Goal: Task Accomplishment & Management: Manage account settings

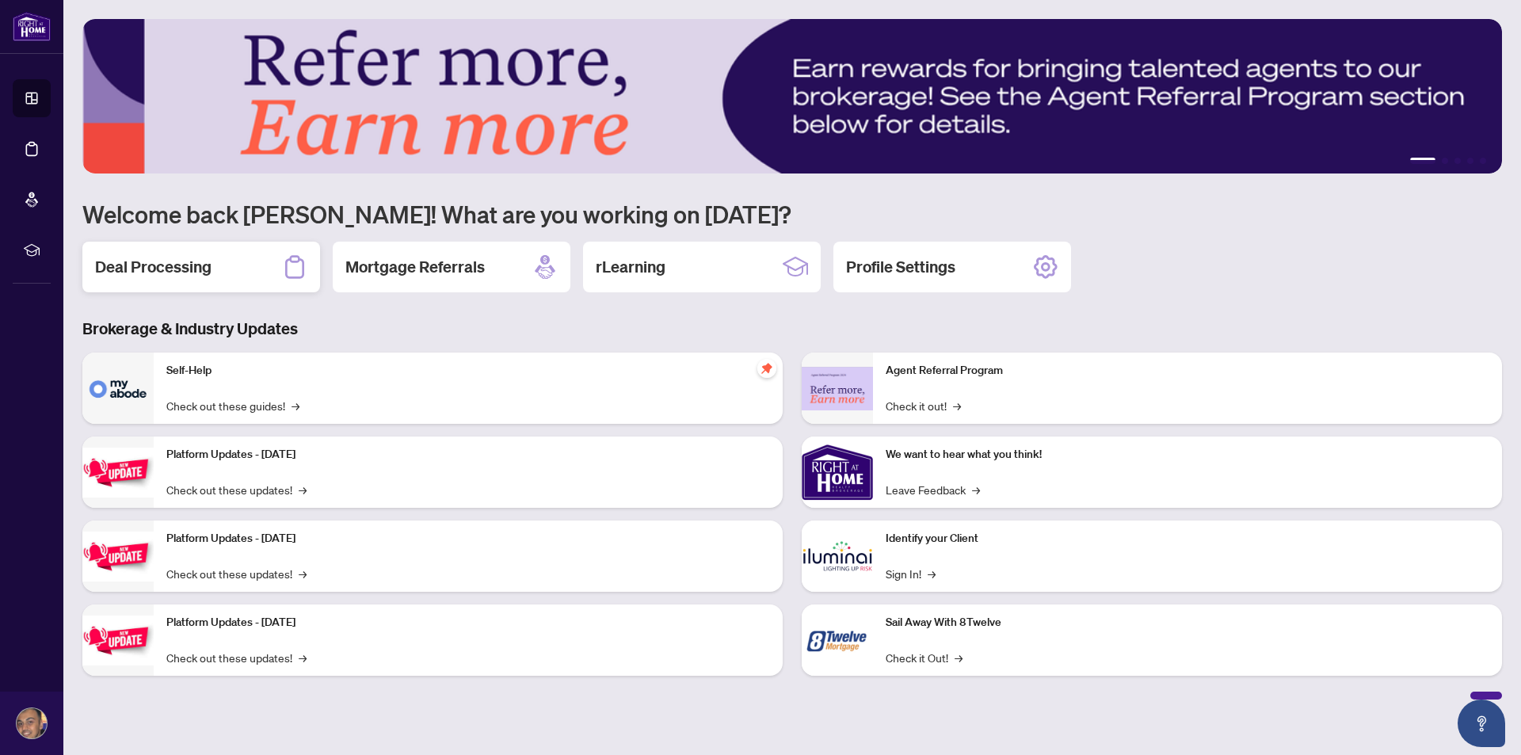
click at [176, 270] on h2 "Deal Processing" at bounding box center [153, 267] width 116 height 22
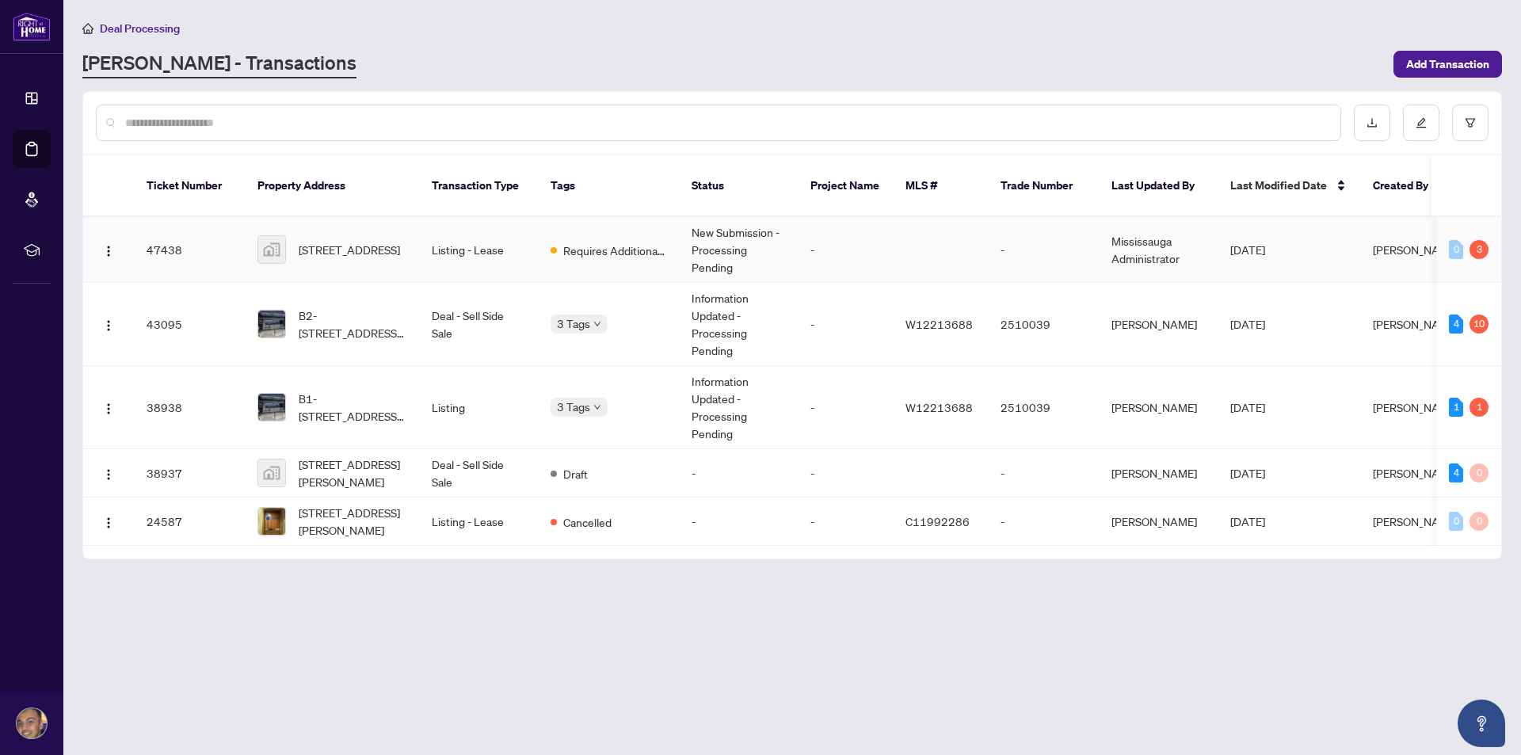
click at [420, 245] on td "Listing - Lease" at bounding box center [478, 250] width 119 height 66
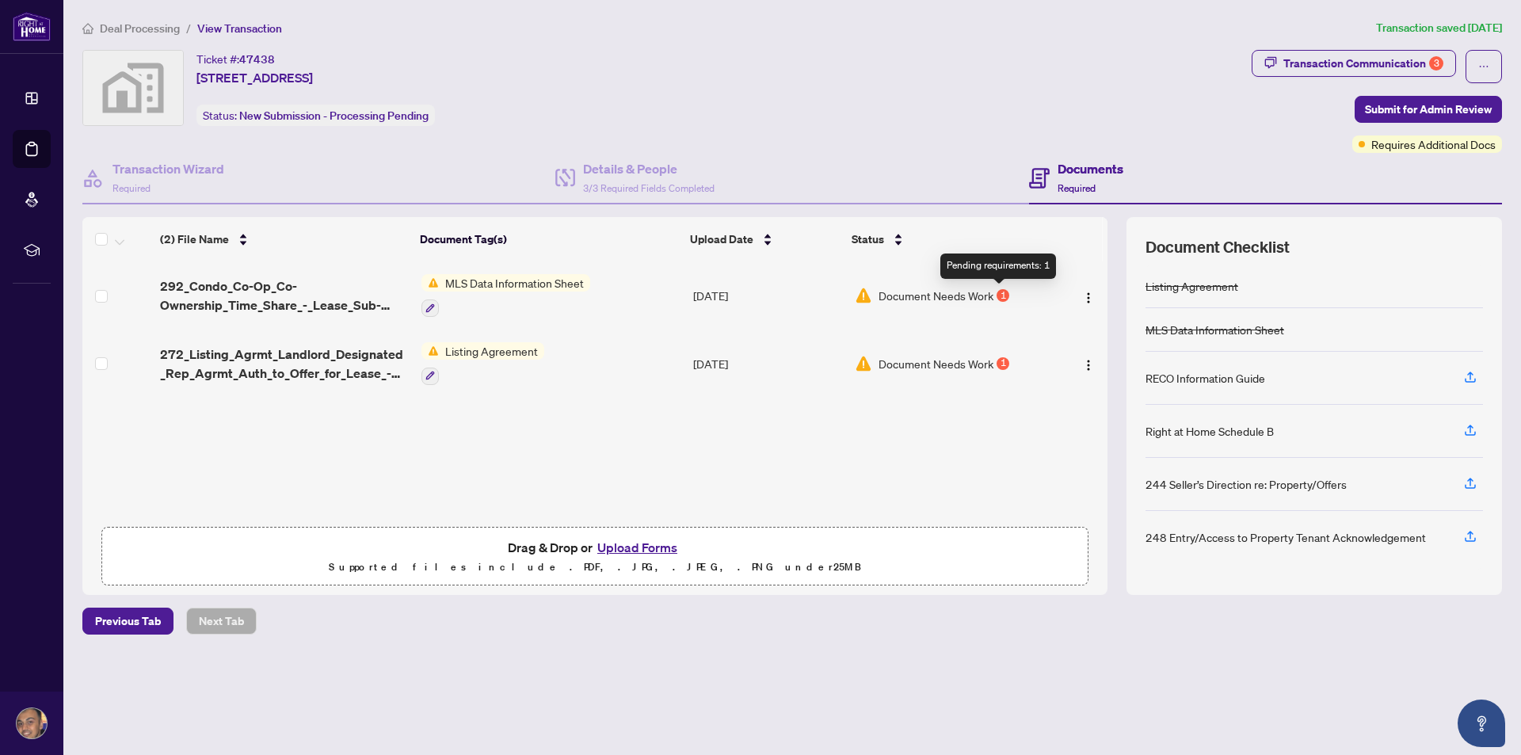
click at [997, 298] on div "1" at bounding box center [1003, 295] width 13 height 13
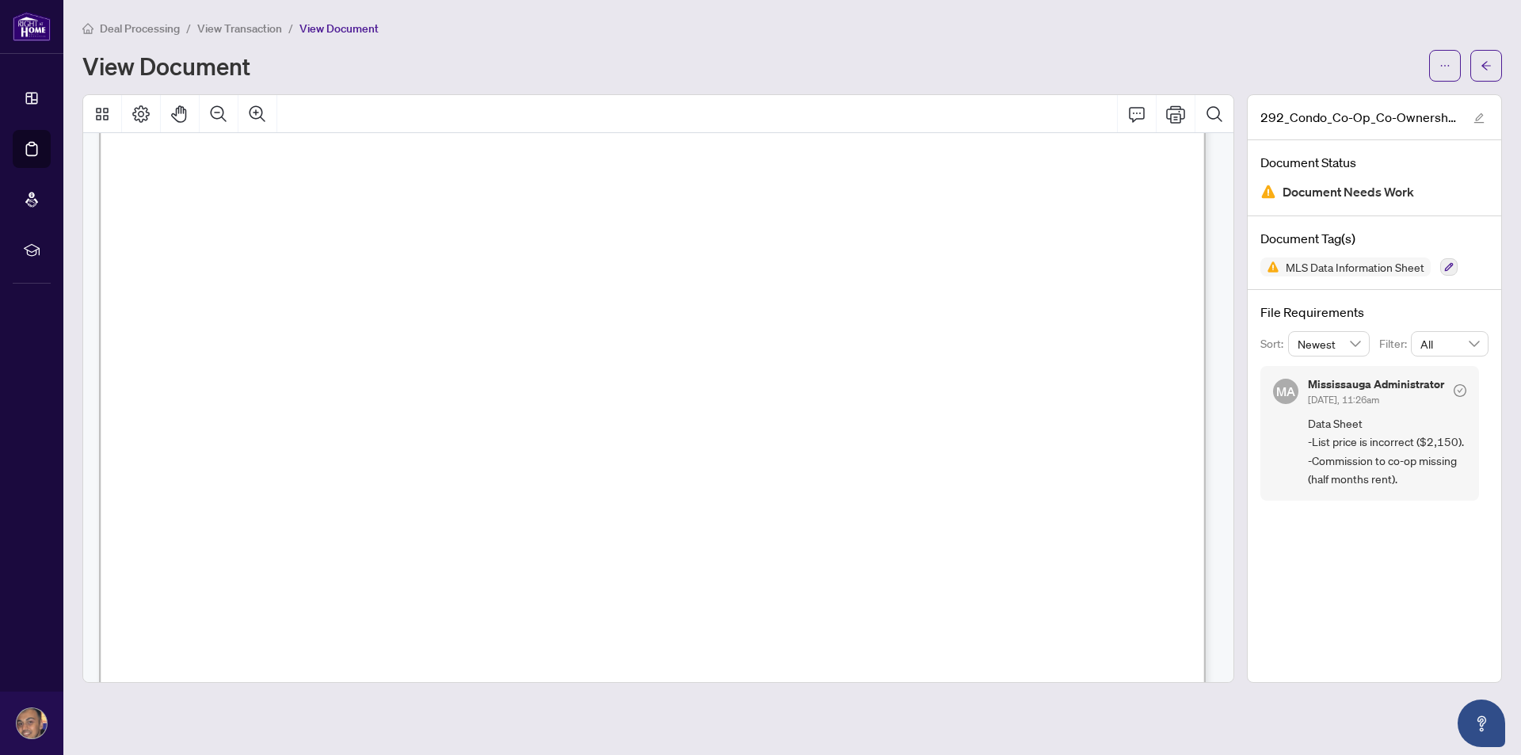
scroll to position [634, 0]
click at [1488, 66] on icon "arrow-left" at bounding box center [1486, 65] width 11 height 11
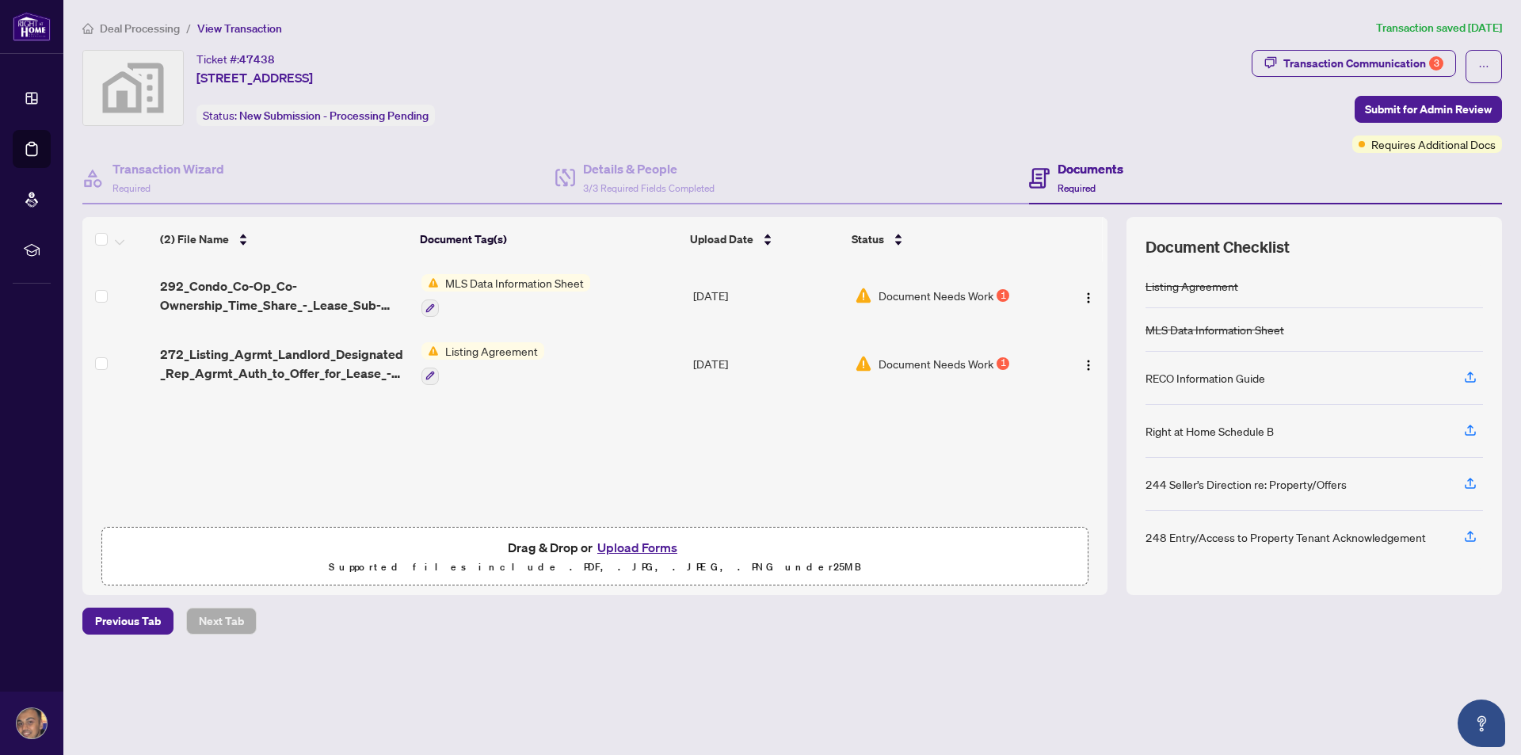
click at [495, 349] on span "Listing Agreement" at bounding box center [491, 350] width 105 height 17
click at [902, 370] on span "Document Needs Work" at bounding box center [936, 363] width 115 height 17
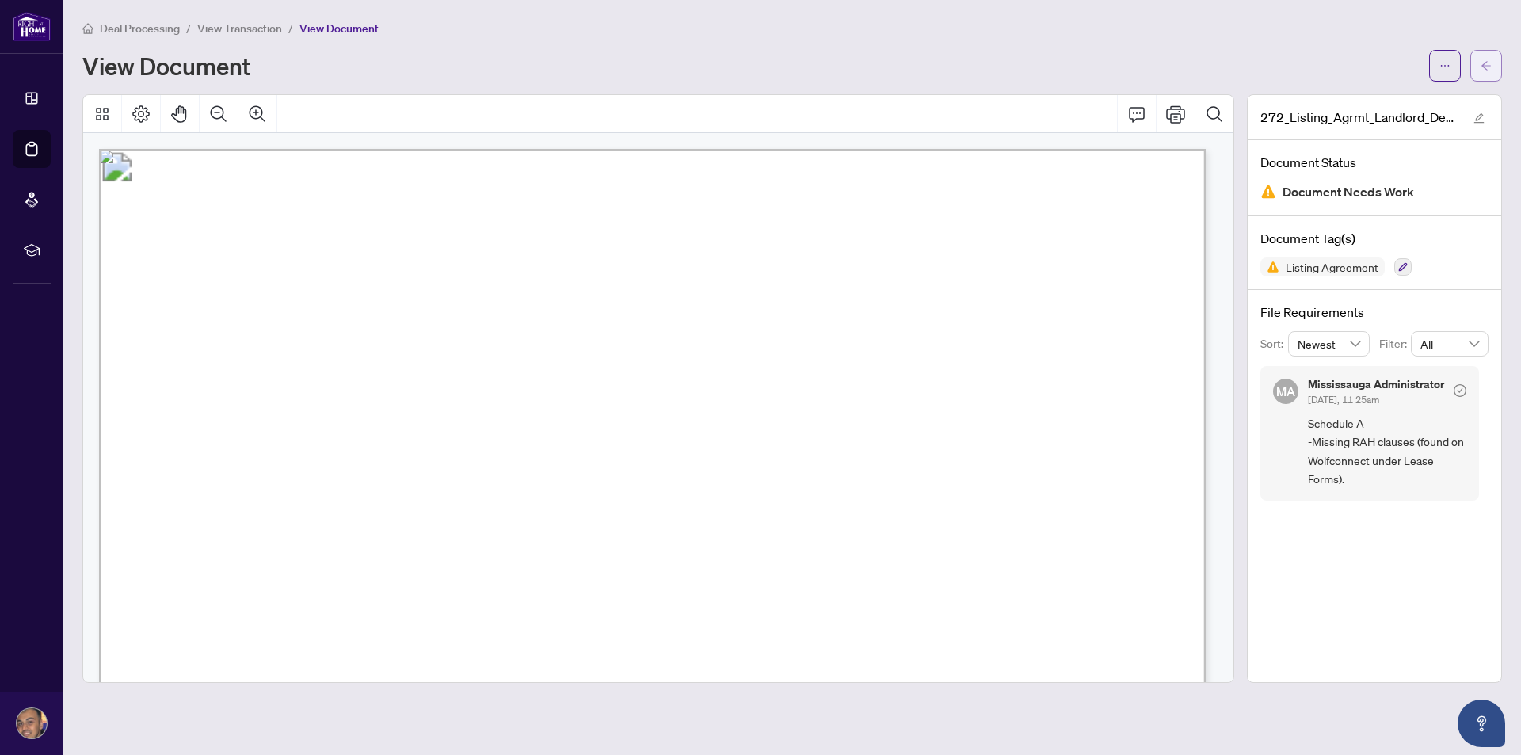
click at [1483, 64] on icon "arrow-left" at bounding box center [1486, 65] width 11 height 11
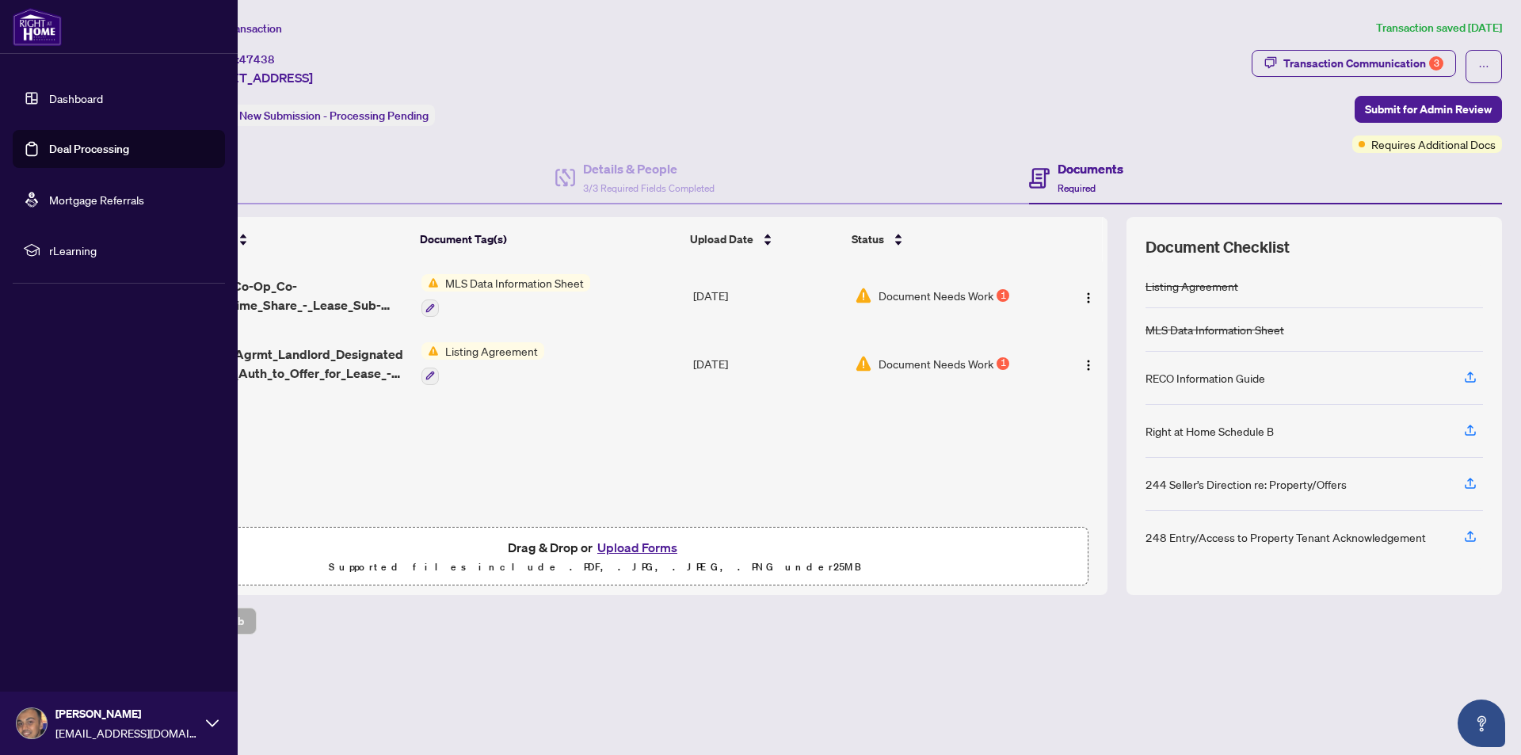
click at [78, 145] on link "Deal Processing" at bounding box center [89, 149] width 80 height 14
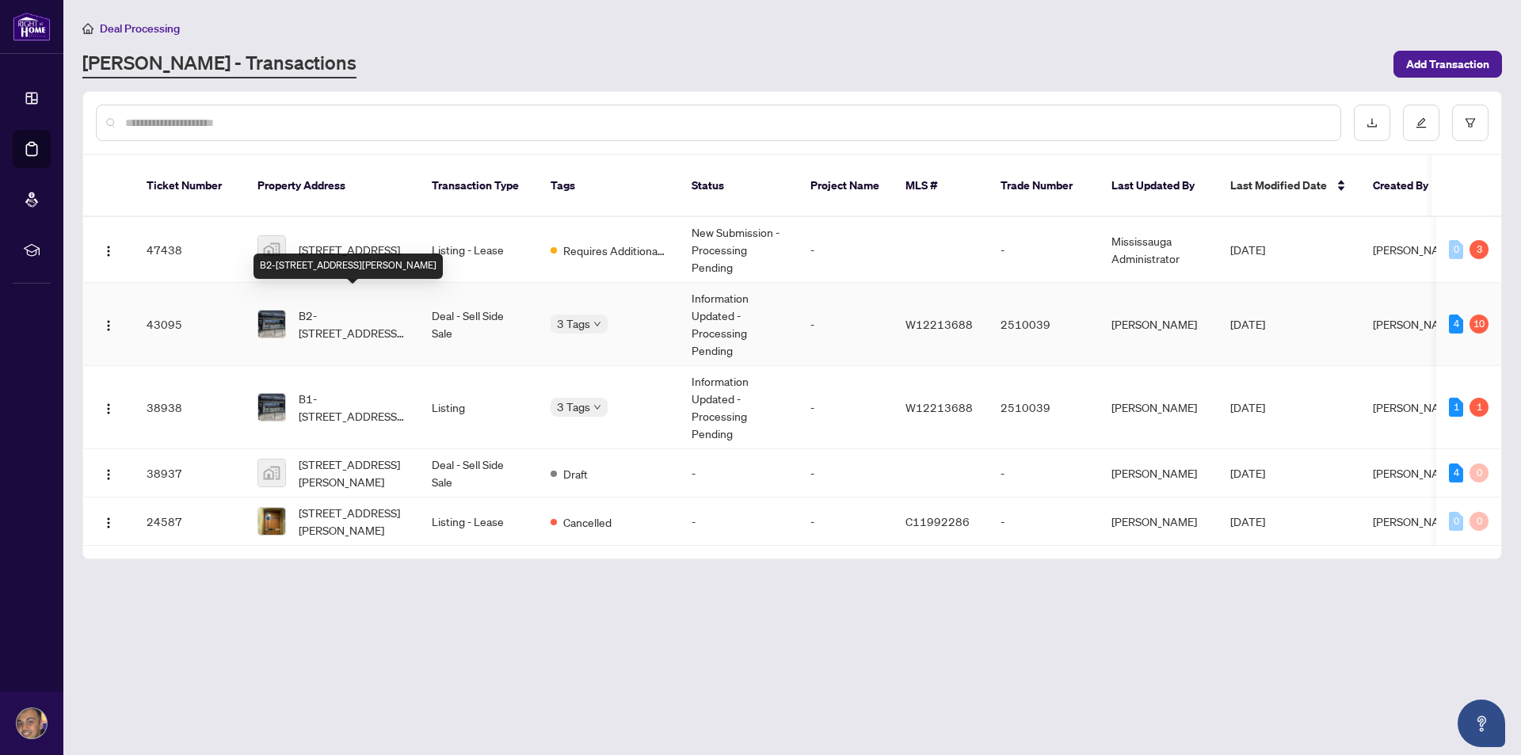
click at [331, 313] on span "B2-[STREET_ADDRESS][PERSON_NAME]" at bounding box center [353, 324] width 108 height 35
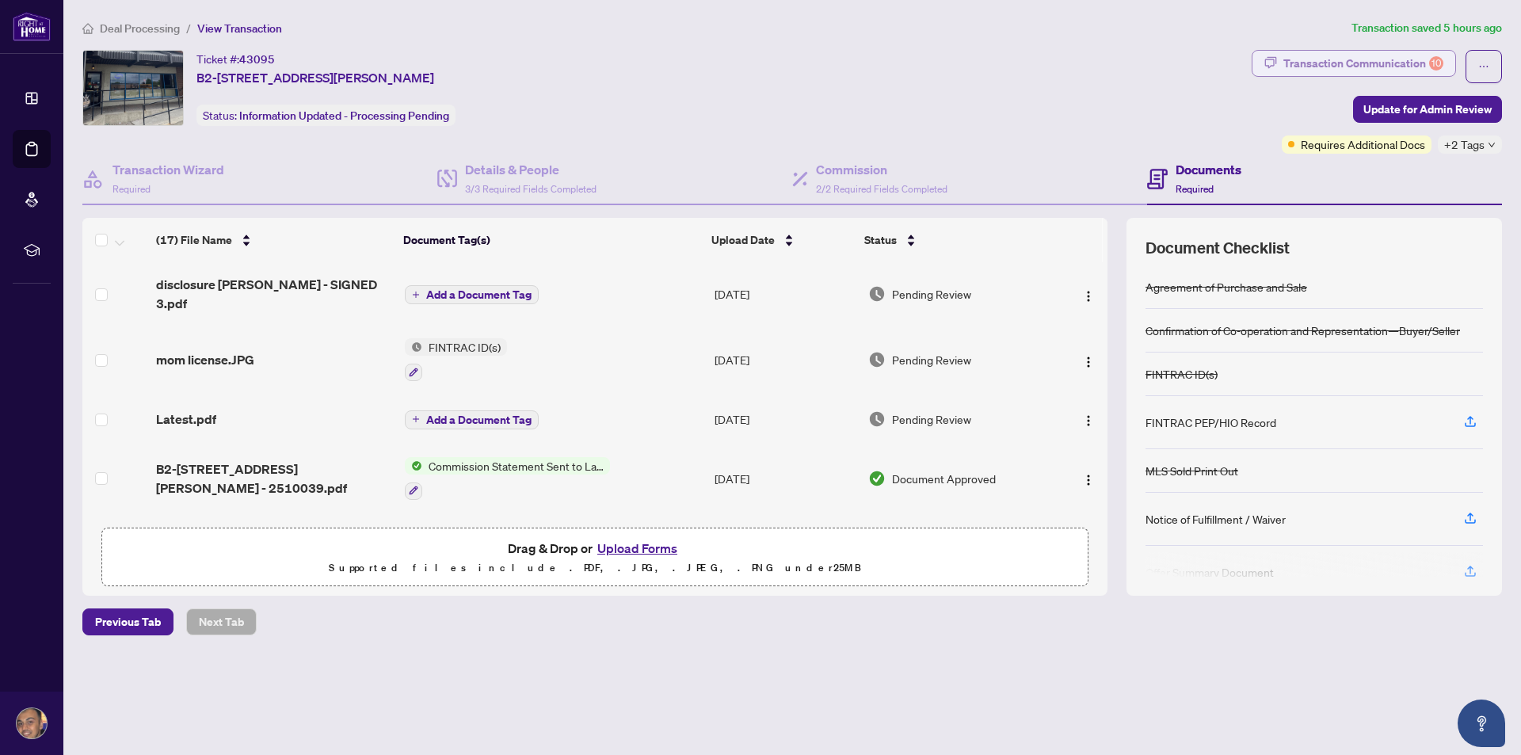
click at [1383, 73] on div "Transaction Communication 10" at bounding box center [1364, 63] width 160 height 25
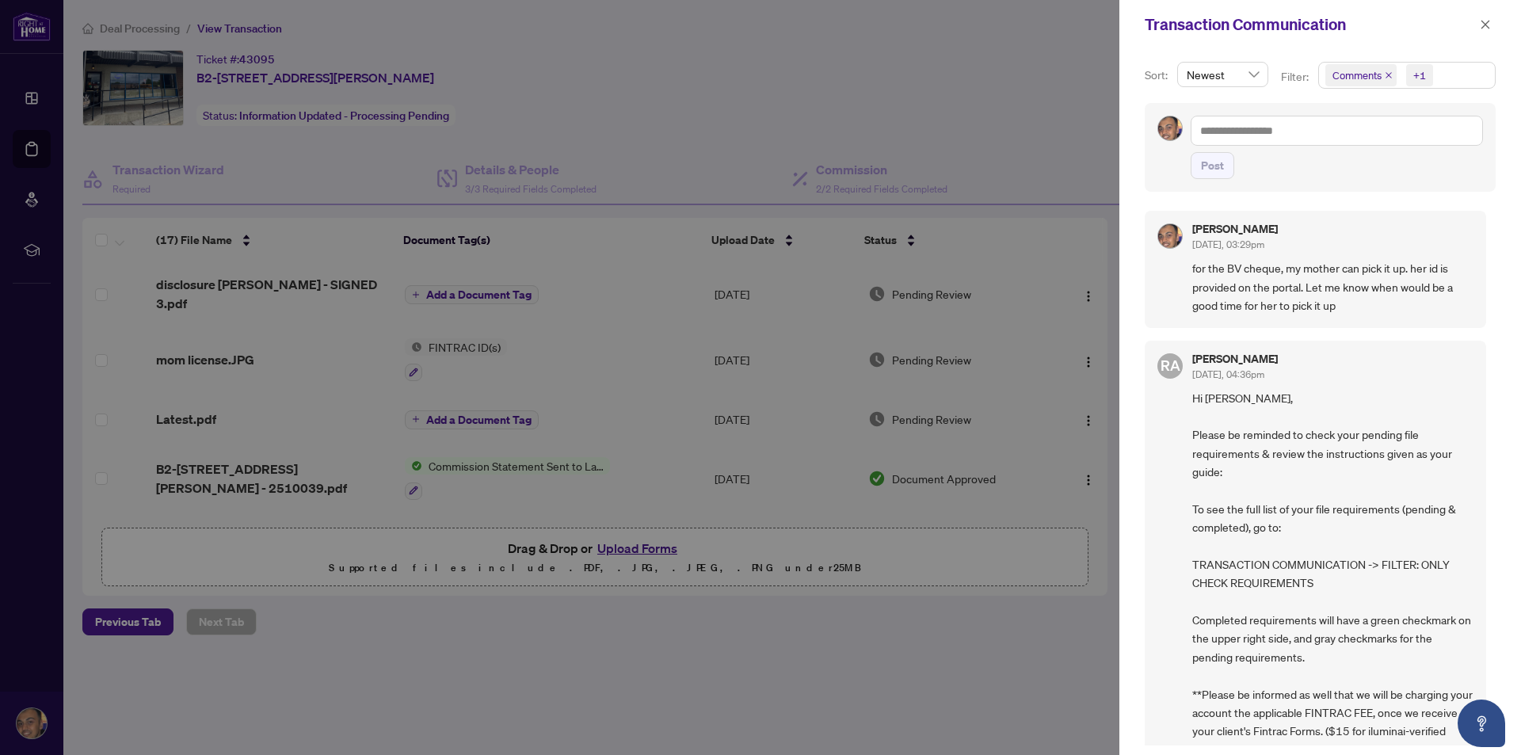
click at [1482, 21] on icon "close" at bounding box center [1485, 24] width 11 height 11
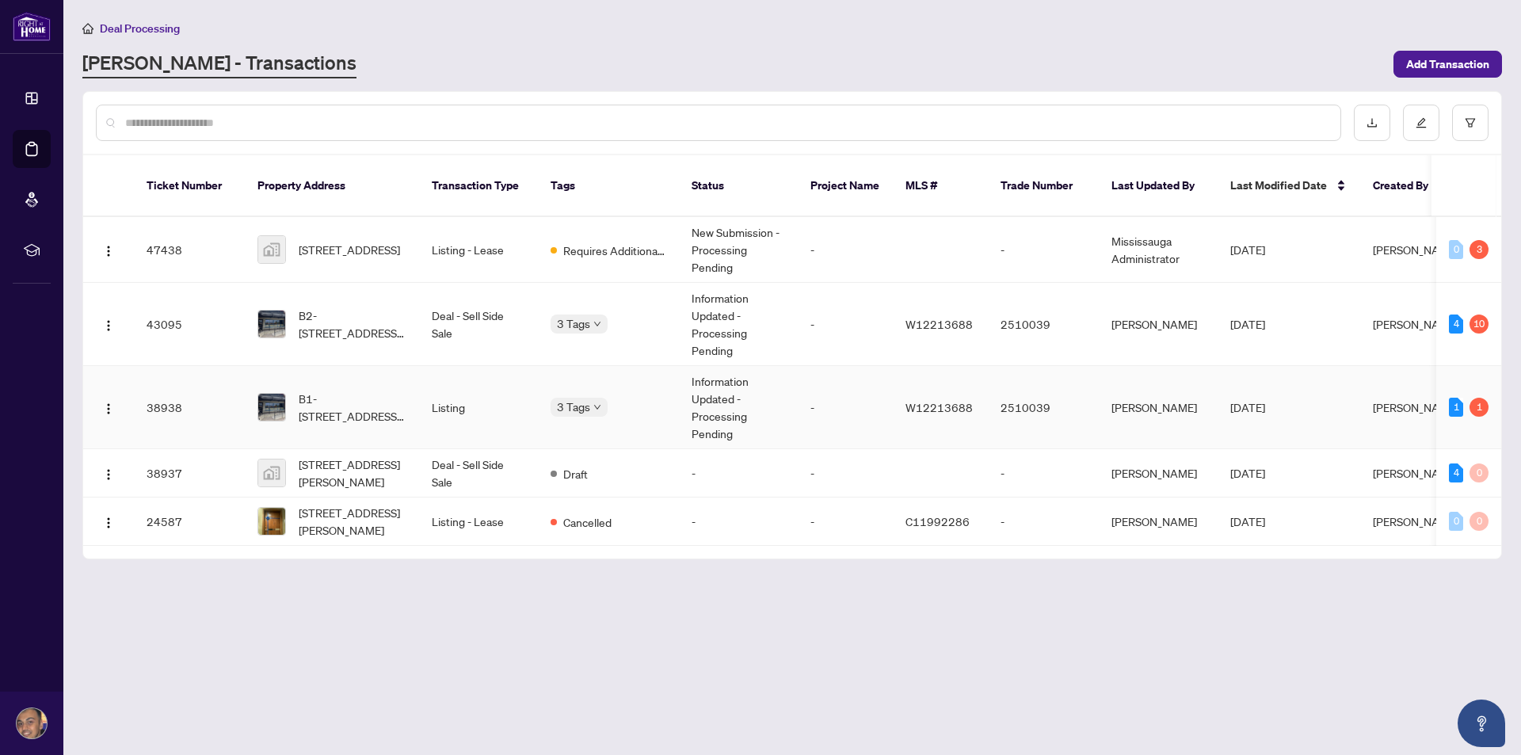
click at [335, 390] on span "B1-[STREET_ADDRESS][PERSON_NAME]" at bounding box center [353, 407] width 108 height 35
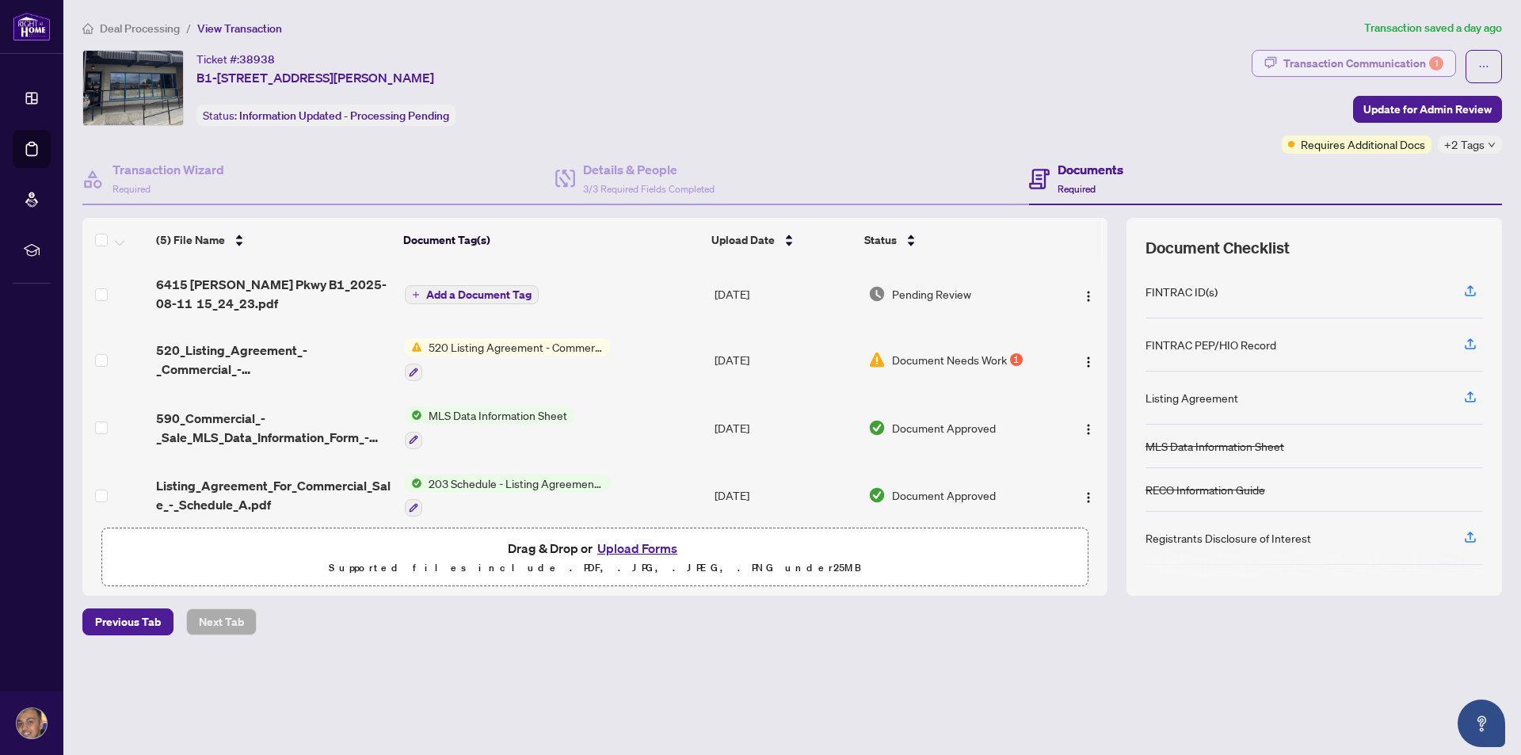
click at [1392, 63] on div "Transaction Communication 1" at bounding box center [1364, 63] width 160 height 25
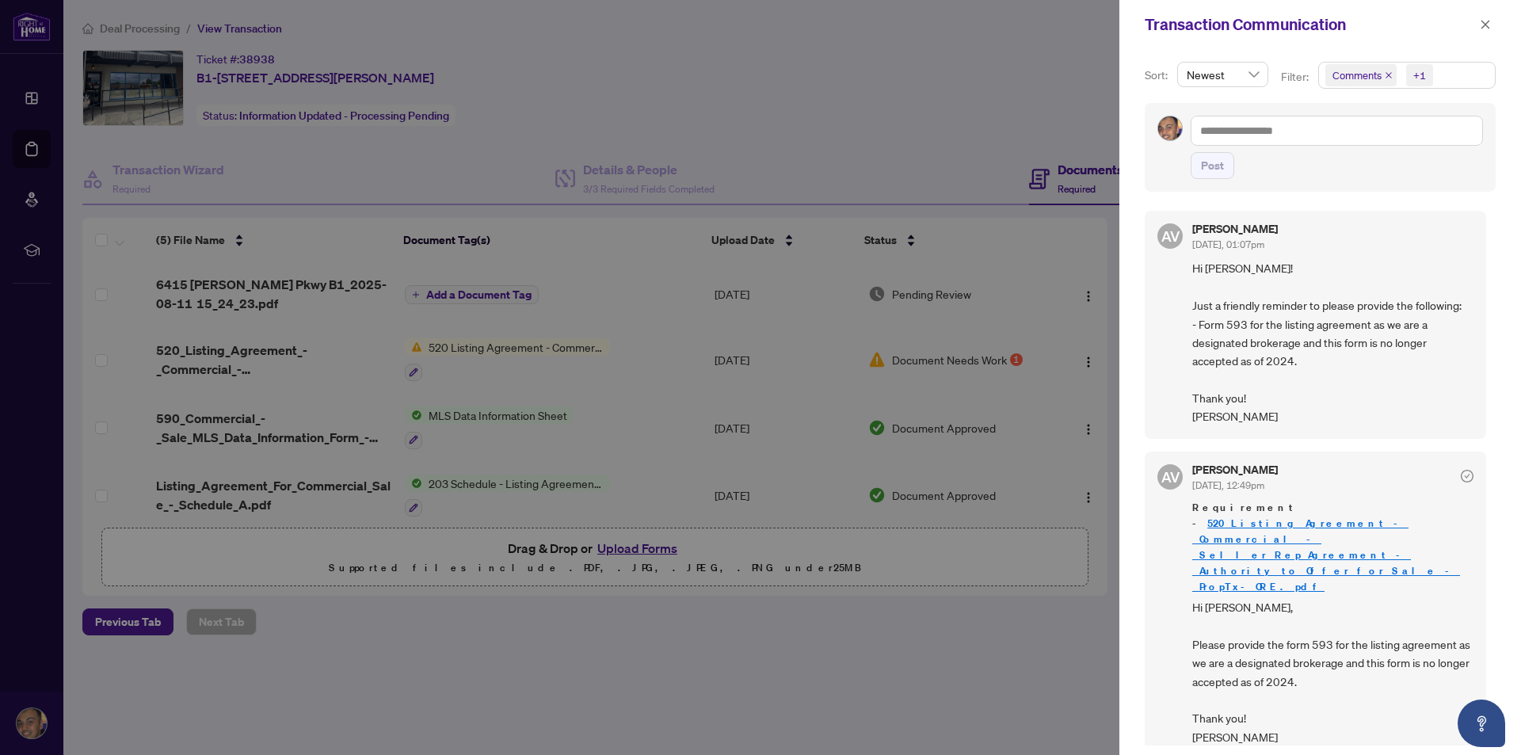
click at [958, 114] on div at bounding box center [760, 377] width 1521 height 755
click at [1489, 21] on icon "close" at bounding box center [1485, 24] width 11 height 11
